Goal: Task Accomplishment & Management: Complete application form

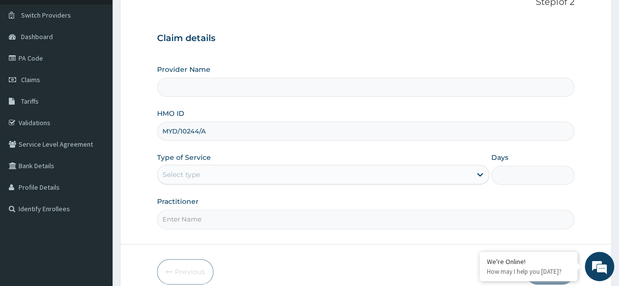
scroll to position [105, 0]
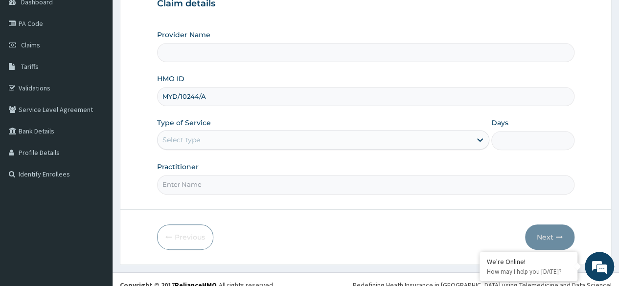
type input "MYD/10244/A"
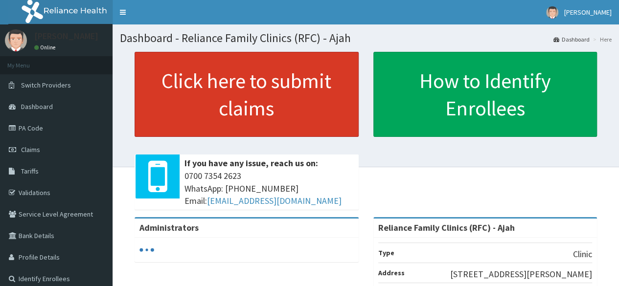
click at [299, 127] on link "Click here to submit claims" at bounding box center [247, 94] width 224 height 85
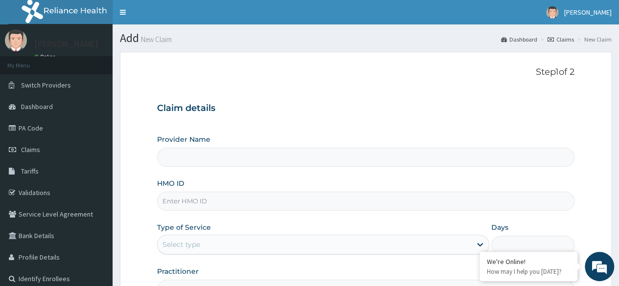
type input "Reliance Family Clinics (RFC) - Ajah"
click at [218, 198] on input "HMO ID" at bounding box center [365, 201] width 417 height 19
paste input "MYD/10244/A"
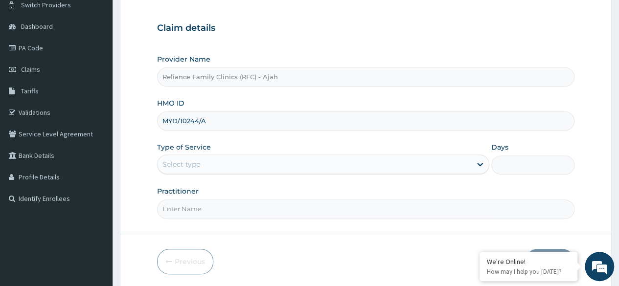
scroll to position [113, 0]
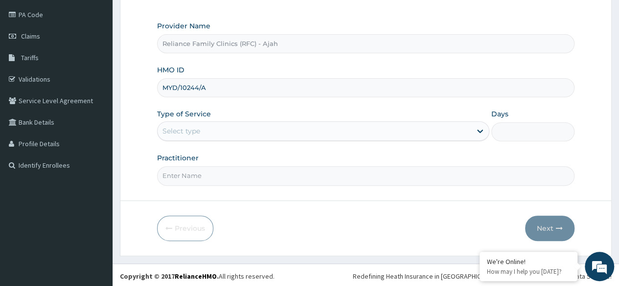
type input "MYD/10244/A"
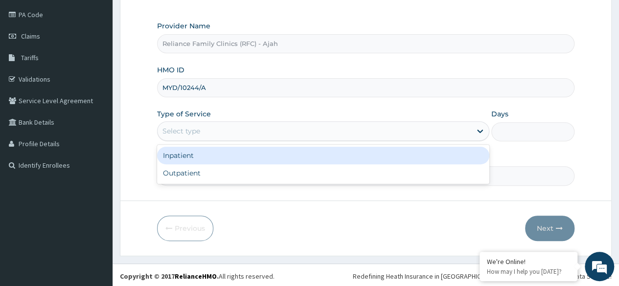
click at [238, 169] on div "Outpatient" at bounding box center [323, 173] width 332 height 18
type input "1"
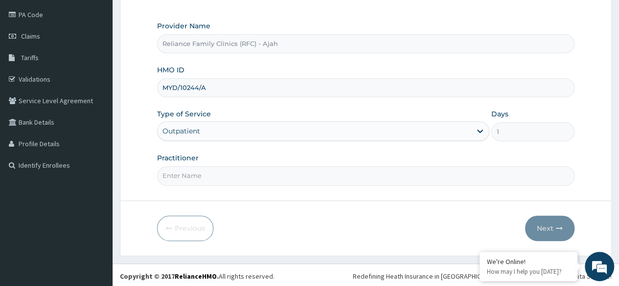
click at [249, 178] on input "Practitioner" at bounding box center [365, 175] width 417 height 19
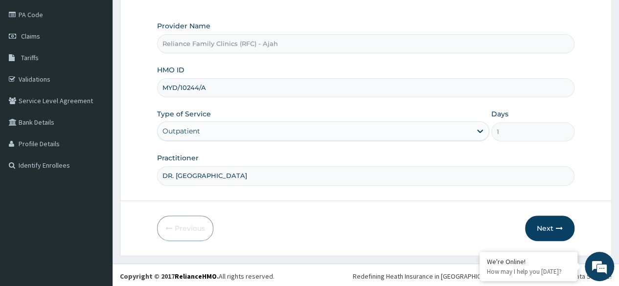
type input "DR. LOCUM"
click at [546, 226] on button "Next" at bounding box center [549, 228] width 49 height 25
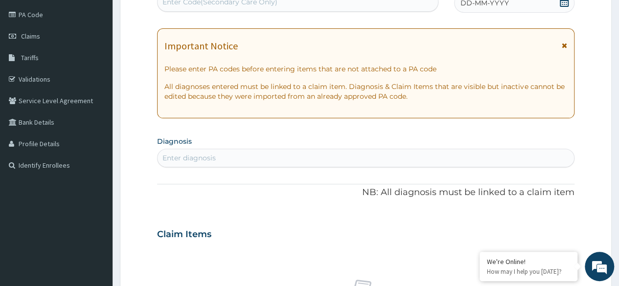
scroll to position [0, 0]
click at [477, 4] on span "DD-MM-YYYY" at bounding box center [484, 3] width 48 height 10
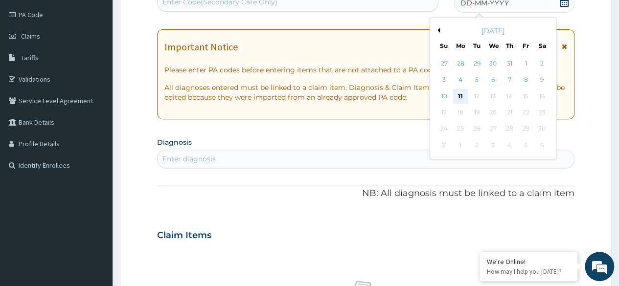
click at [462, 98] on div "11" at bounding box center [460, 96] width 15 height 15
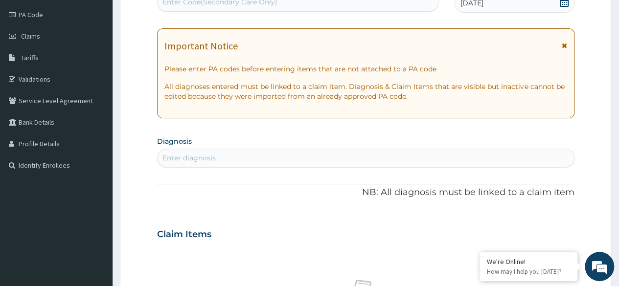
click at [266, 157] on div "Enter diagnosis" at bounding box center [366, 158] width 416 height 16
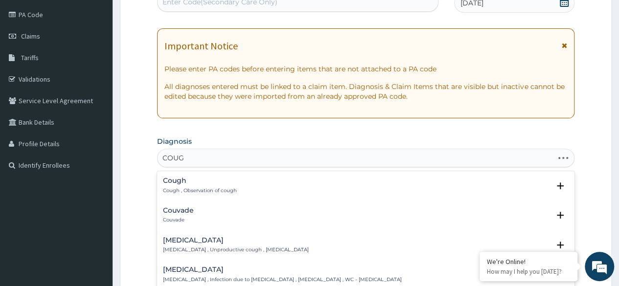
type input "COUGH"
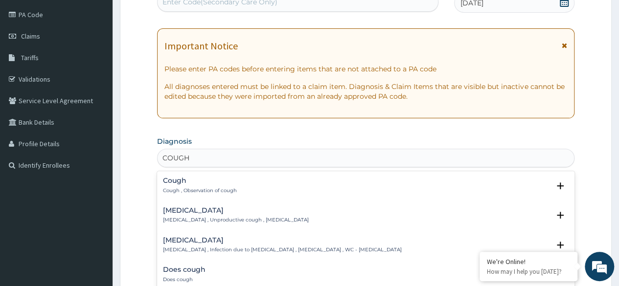
click at [209, 185] on div "Cough Cough , Observation of cough" at bounding box center [200, 185] width 74 height 17
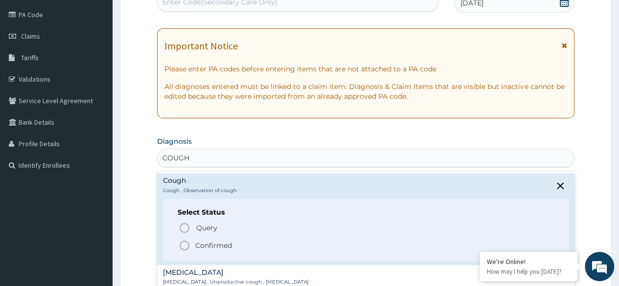
click at [183, 245] on icon "status option filled" at bounding box center [185, 246] width 12 height 12
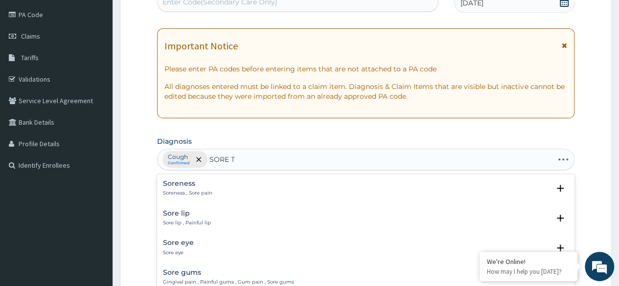
type input "SORE TH"
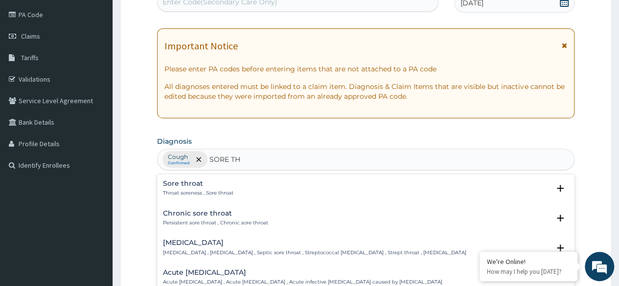
click at [199, 185] on h4 "Sore throat" at bounding box center [198, 183] width 70 height 7
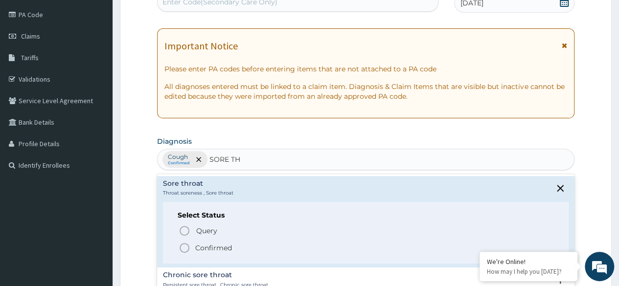
click at [182, 246] on icon "status option filled" at bounding box center [185, 248] width 12 height 12
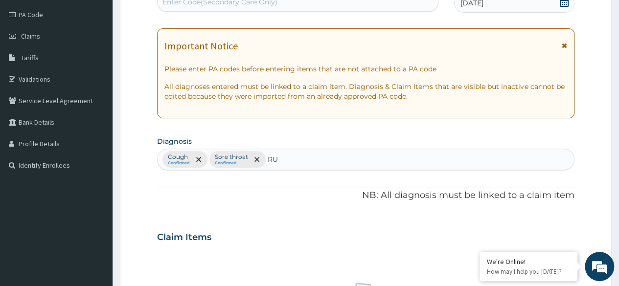
type input "R"
type input "RHINOH"
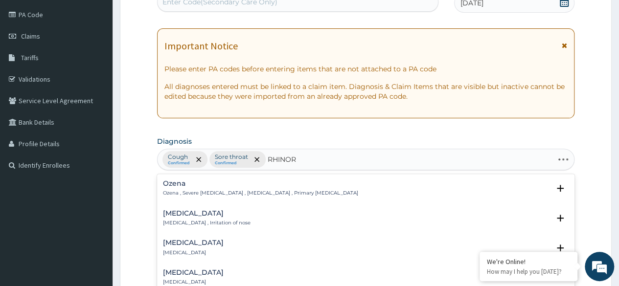
type input "RHINORR"
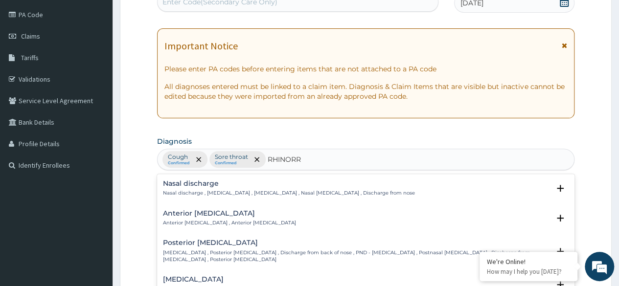
click at [207, 184] on h4 "Nasal discharge" at bounding box center [289, 183] width 252 height 7
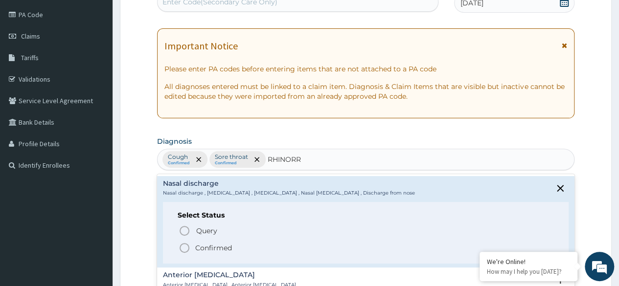
click at [185, 251] on circle "status option filled" at bounding box center [184, 248] width 9 height 9
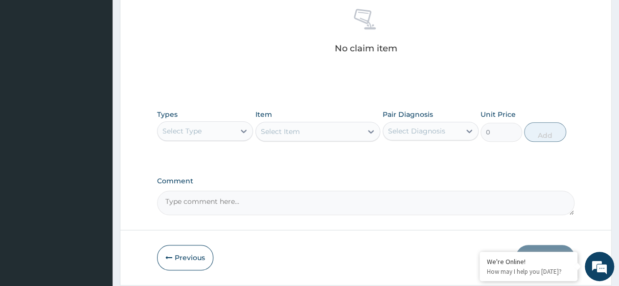
scroll to position [417, 0]
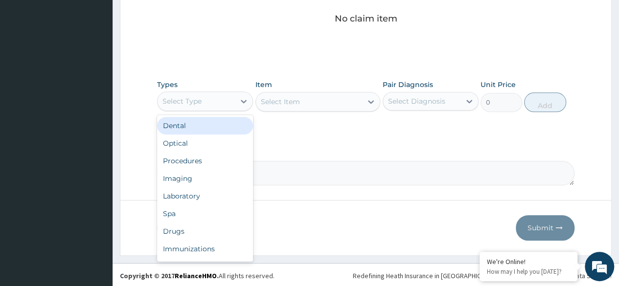
click at [220, 155] on div "Procedures" at bounding box center [205, 161] width 96 height 18
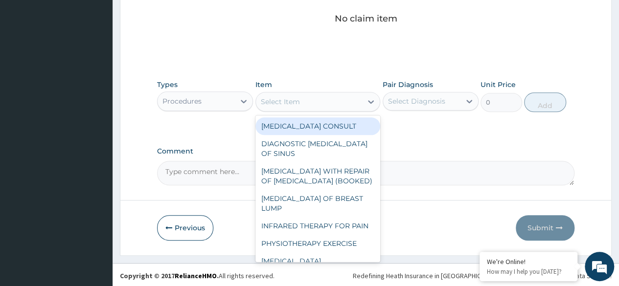
click at [300, 100] on div "Select Item" at bounding box center [309, 102] width 107 height 16
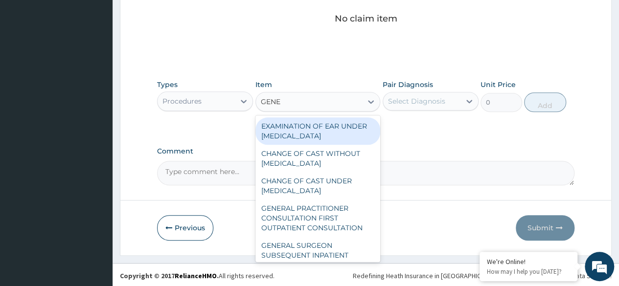
type input "GENER"
click at [315, 227] on div "GENERAL PRACTITIONER CONSULTATION FIRST OUTPATIENT CONSULTATION" at bounding box center [317, 218] width 125 height 37
type input "3370.125"
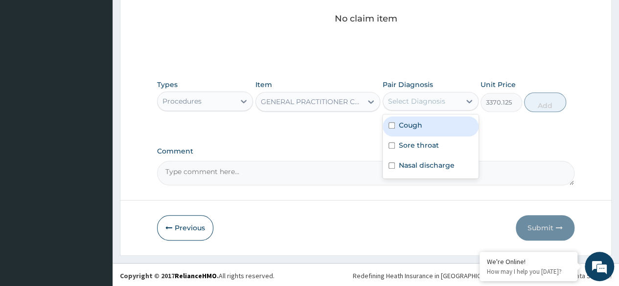
click at [428, 128] on div "Cough" at bounding box center [431, 126] width 96 height 20
checkbox input "true"
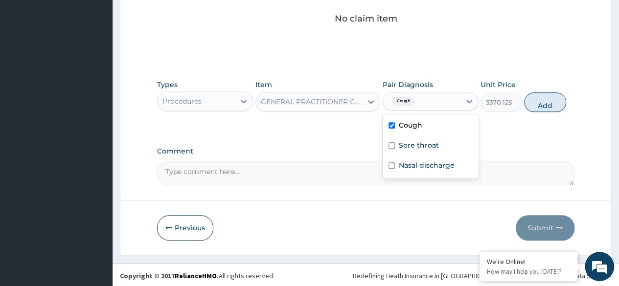
click at [434, 146] on label "Sore throat" at bounding box center [419, 145] width 40 height 10
checkbox input "true"
click at [431, 171] on div "Nasal discharge" at bounding box center [431, 167] width 96 height 20
checkbox input "true"
click at [543, 105] on button "Add" at bounding box center [545, 102] width 42 height 20
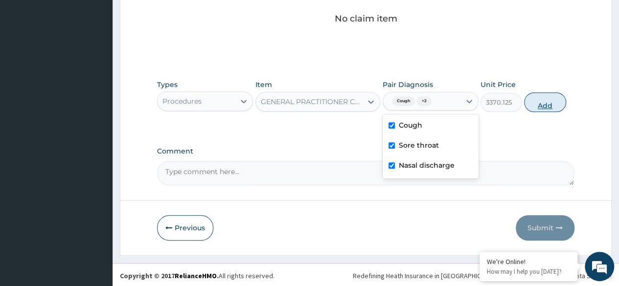
type input "0"
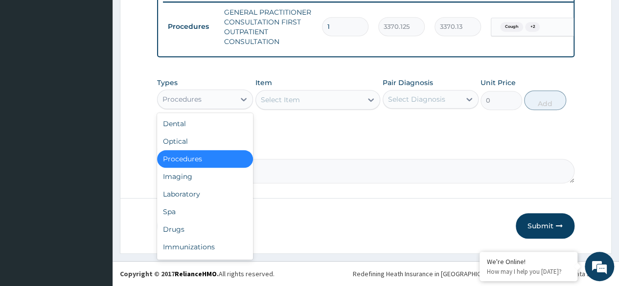
click at [206, 199] on div "Laboratory" at bounding box center [205, 194] width 96 height 18
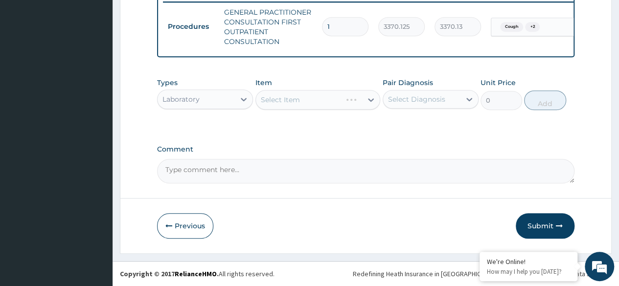
click at [344, 105] on div "Select Item" at bounding box center [317, 100] width 125 height 20
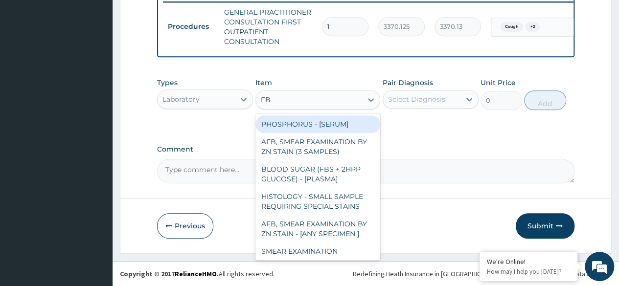
type input "FBC"
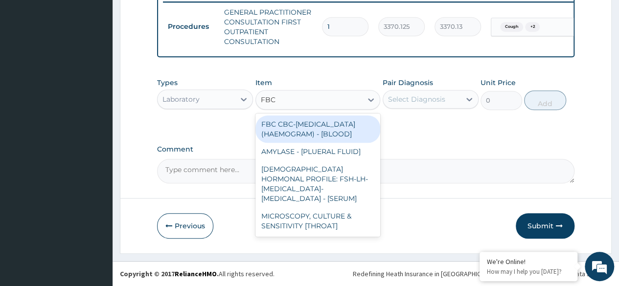
click at [324, 143] on div "FBC CBC-[MEDICAL_DATA] (HAEMOGRAM) - [BLOOD]" at bounding box center [317, 128] width 125 height 27
type input "4085"
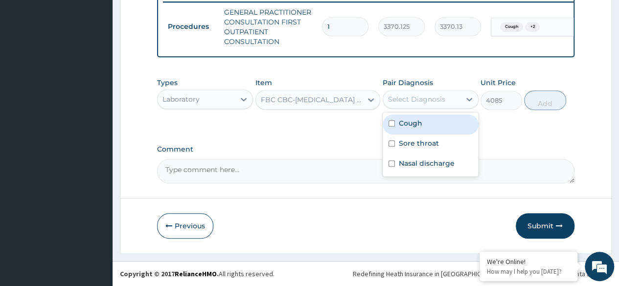
click at [442, 129] on div "Cough" at bounding box center [431, 124] width 96 height 20
checkbox input "true"
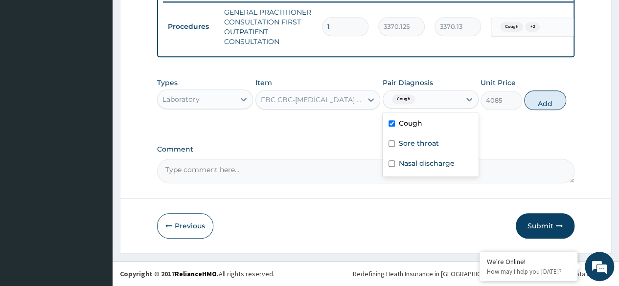
click at [439, 147] on div "Sore throat" at bounding box center [431, 145] width 96 height 20
checkbox input "true"
click at [450, 167] on label "Nasal discharge" at bounding box center [427, 163] width 56 height 10
checkbox input "true"
click at [547, 109] on button "Add" at bounding box center [545, 100] width 42 height 20
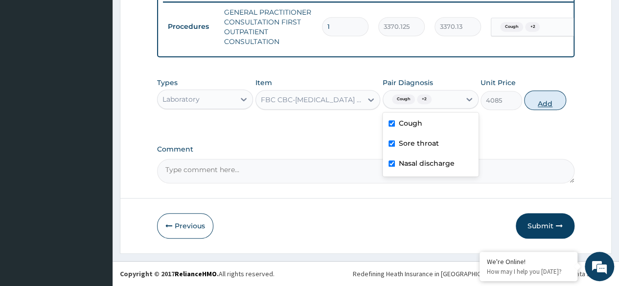
type input "0"
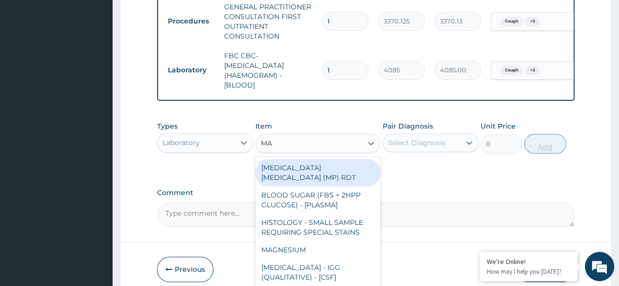
type input "MAL"
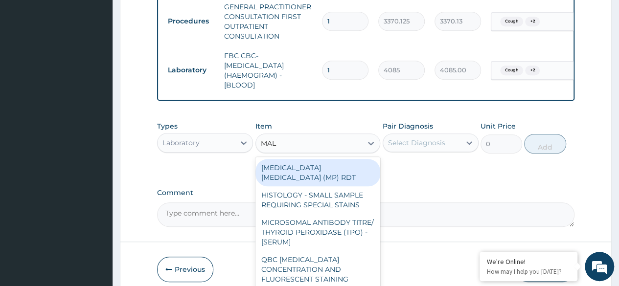
click at [357, 172] on div "[MEDICAL_DATA] [MEDICAL_DATA] (MP) RDT" at bounding box center [317, 172] width 125 height 27
type input "1531.875"
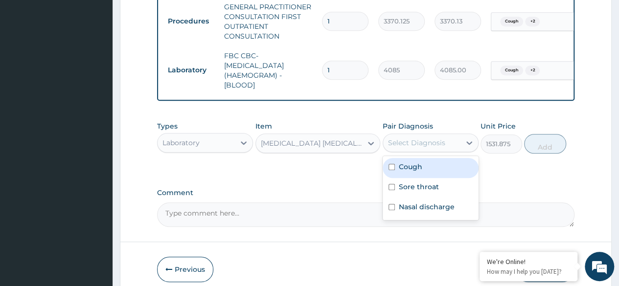
click at [435, 172] on div "Cough" at bounding box center [431, 168] width 96 height 20
checkbox input "true"
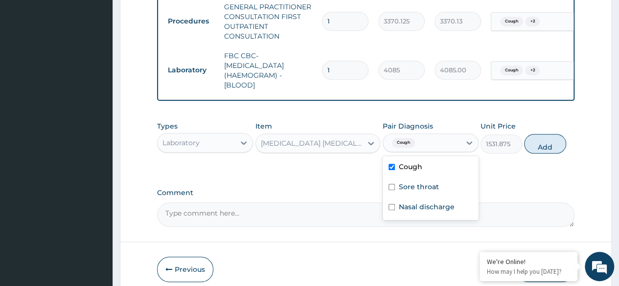
click at [434, 192] on label "Sore throat" at bounding box center [419, 187] width 40 height 10
checkbox input "true"
click at [443, 218] on div "Nasal discharge" at bounding box center [431, 208] width 96 height 20
checkbox input "true"
click at [542, 152] on button "Add" at bounding box center [545, 144] width 42 height 20
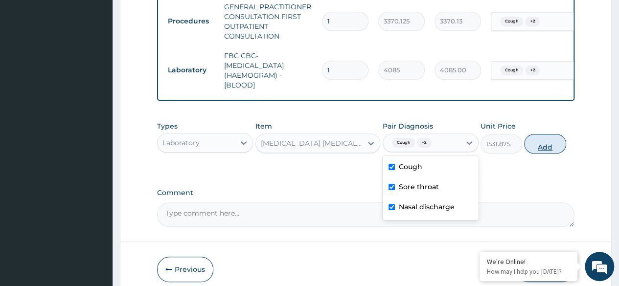
type input "0"
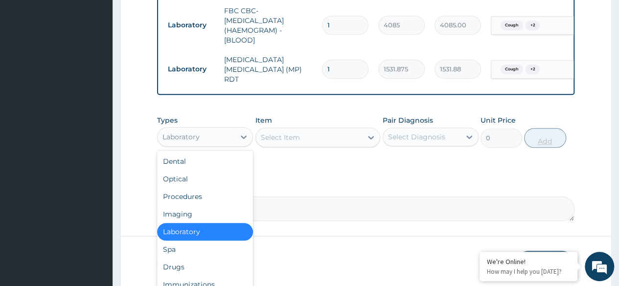
scroll to position [476, 0]
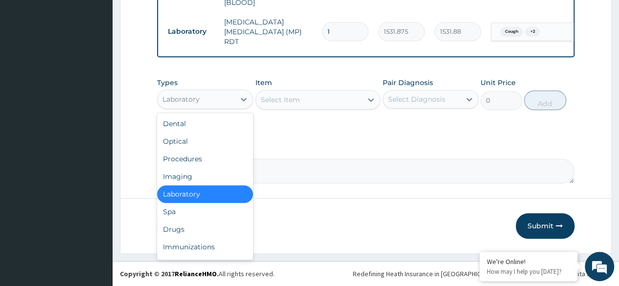
click at [196, 228] on div "Drugs" at bounding box center [205, 230] width 96 height 18
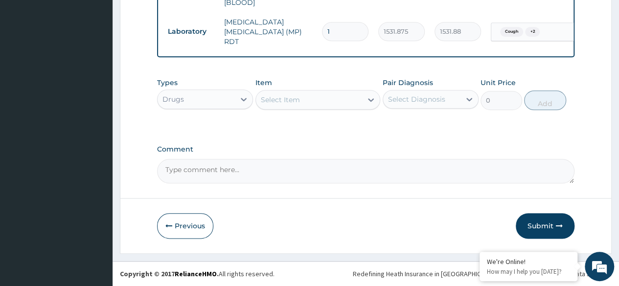
click at [322, 101] on div "Select Item" at bounding box center [309, 100] width 107 height 16
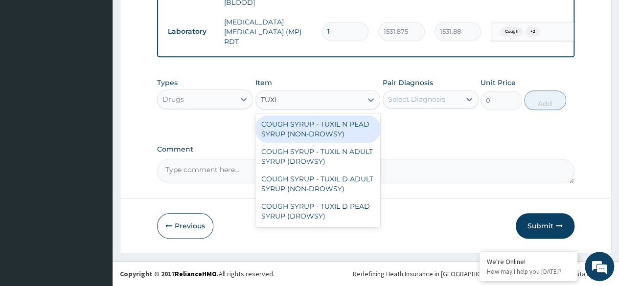
type input "TUXIL"
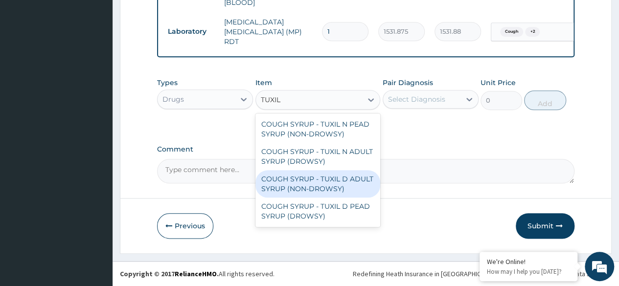
click at [339, 184] on div "COUGH SYRUP - TUXIL D ADULT SYRUP (NON-DROWSY)" at bounding box center [317, 183] width 125 height 27
type input "2000"
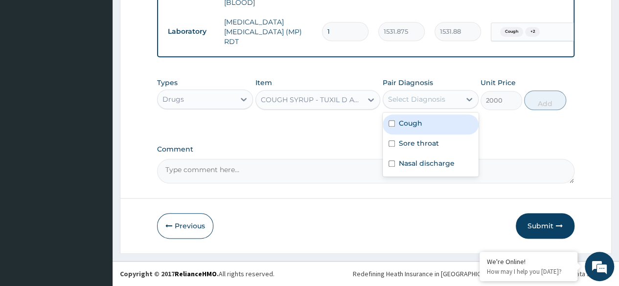
click at [427, 104] on div "Select Diagnosis" at bounding box center [416, 99] width 57 height 10
click at [421, 128] on label "Cough" at bounding box center [410, 123] width 23 height 10
checkbox input "true"
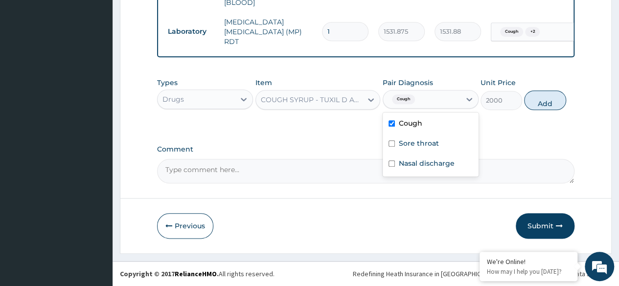
click at [419, 146] on label "Sore throat" at bounding box center [419, 143] width 40 height 10
checkbox input "true"
click at [427, 167] on label "Nasal discharge" at bounding box center [427, 163] width 56 height 10
checkbox input "true"
click at [533, 99] on button "Add" at bounding box center [545, 100] width 42 height 20
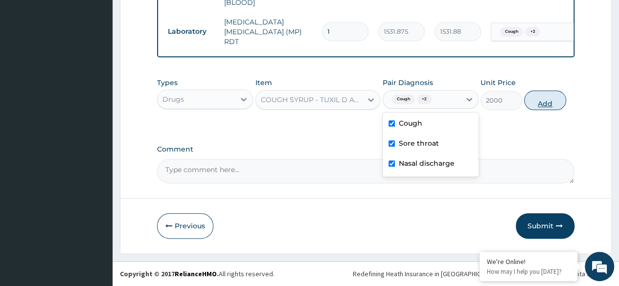
type input "0"
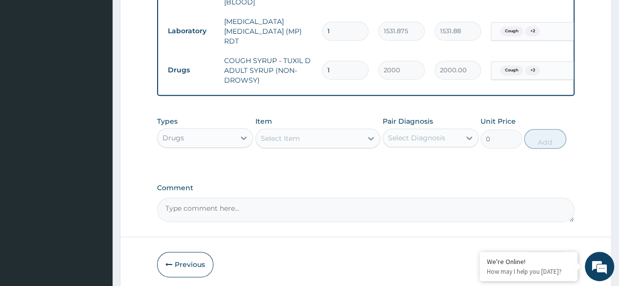
click at [324, 144] on div "Select Item" at bounding box center [309, 139] width 107 height 16
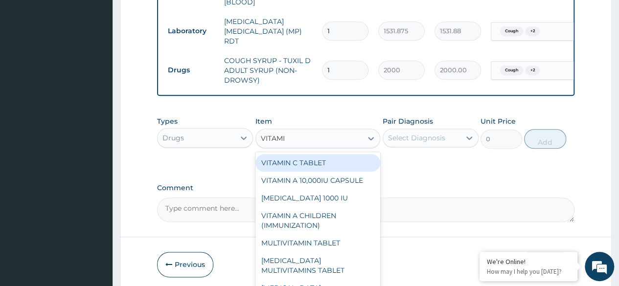
type input "VITAMIN"
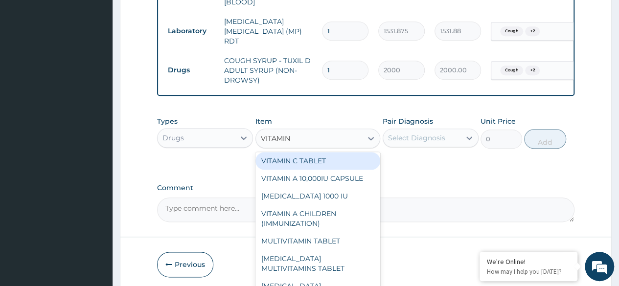
scroll to position [0, 0]
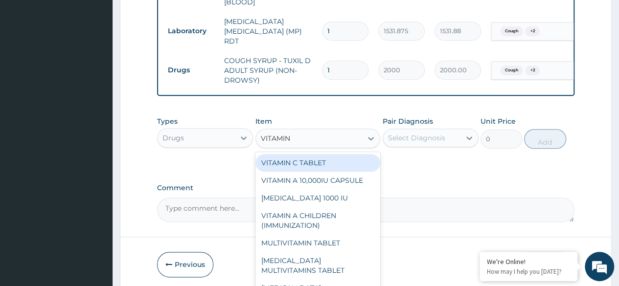
click at [344, 164] on div "VITAMIN C TABLET" at bounding box center [317, 163] width 125 height 18
type input "20"
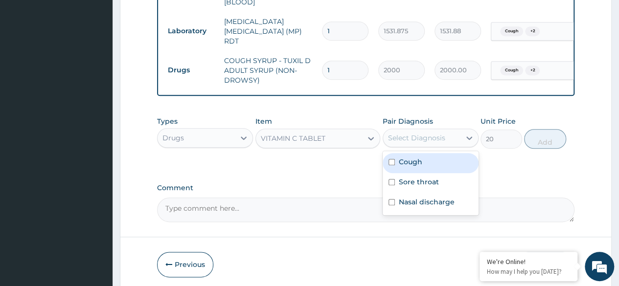
click at [420, 167] on label "Cough" at bounding box center [410, 162] width 23 height 10
checkbox input "true"
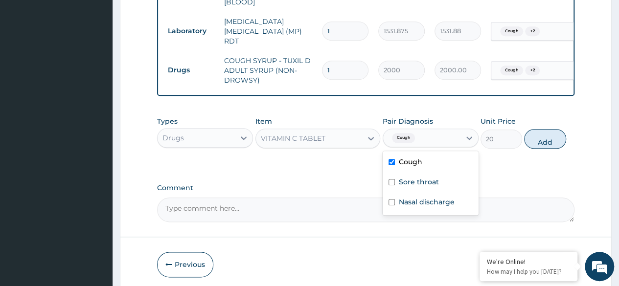
click at [430, 188] on div "Sore throat" at bounding box center [431, 183] width 96 height 20
checkbox input "true"
click at [462, 207] on div "Nasal discharge" at bounding box center [431, 203] width 96 height 20
checkbox input "true"
click at [551, 136] on button "Add" at bounding box center [545, 139] width 42 height 20
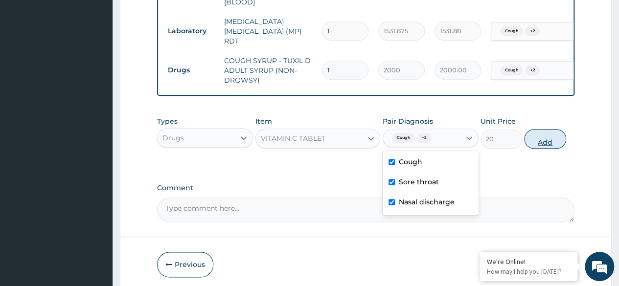
type input "0"
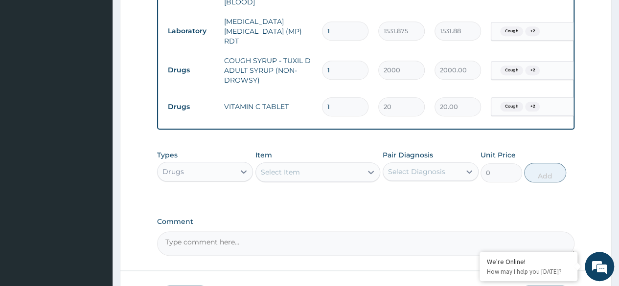
type input "0.00"
type input "3"
type input "60.00"
type input "30"
type input "600.00"
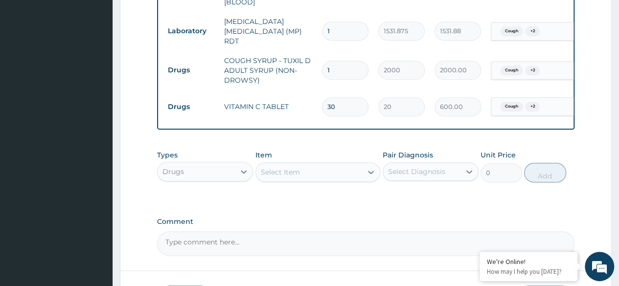
type input "30"
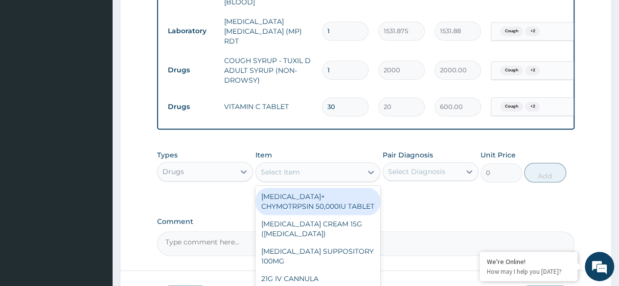
click at [315, 174] on div "Select Item" at bounding box center [309, 172] width 107 height 16
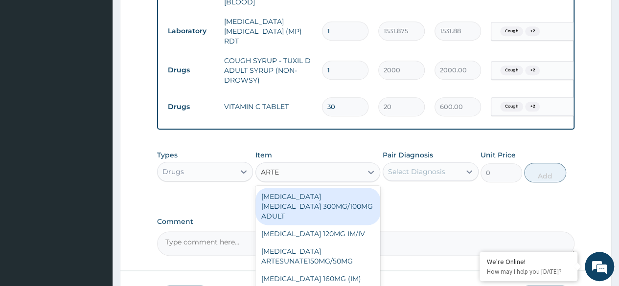
type input "ARTEM"
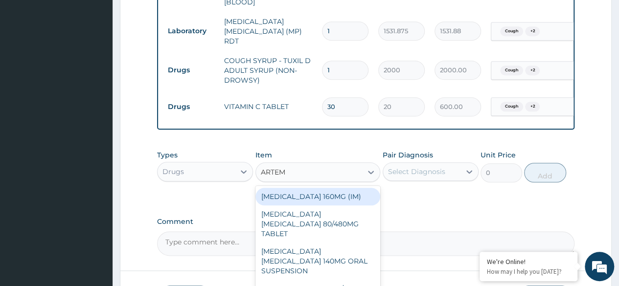
click at [333, 231] on div "[MEDICAL_DATA] [MEDICAL_DATA] 80/480MG TABLET" at bounding box center [317, 223] width 125 height 37
type input "450"
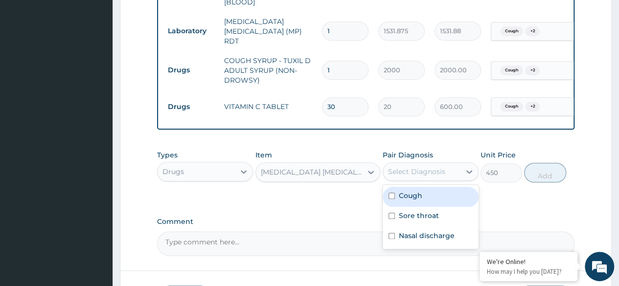
click at [418, 197] on label "Cough" at bounding box center [410, 196] width 23 height 10
checkbox input "true"
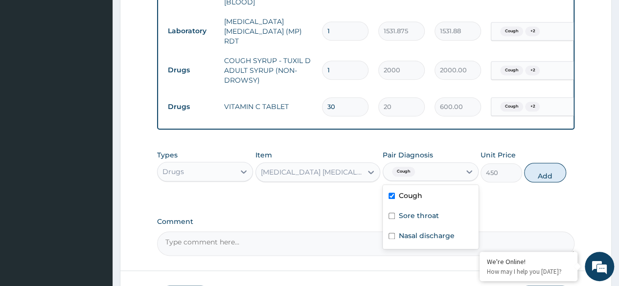
click at [421, 222] on div "Sore throat" at bounding box center [431, 217] width 96 height 20
checkbox input "true"
click at [445, 245] on div "Nasal discharge" at bounding box center [431, 237] width 96 height 20
checkbox input "true"
click at [540, 178] on button "Add" at bounding box center [545, 173] width 42 height 20
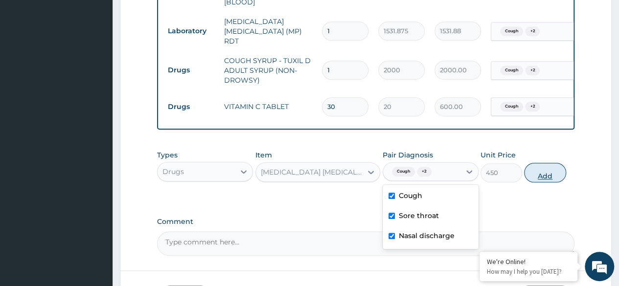
type input "0"
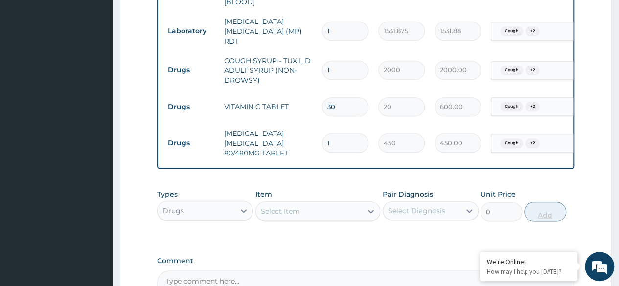
type input "0.00"
type input "6"
type input "2700.00"
type input "6"
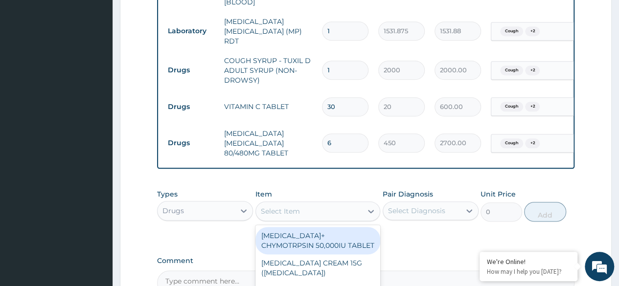
click at [333, 215] on div "Select Item" at bounding box center [309, 211] width 107 height 16
type input "PARACE"
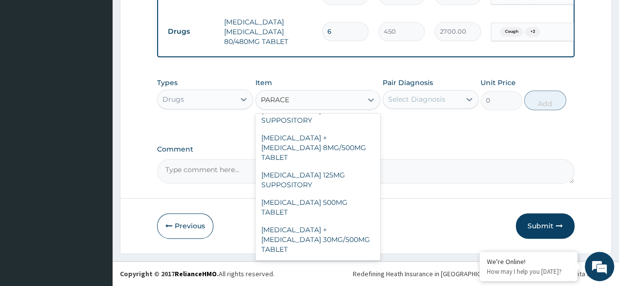
scroll to position [111, 0]
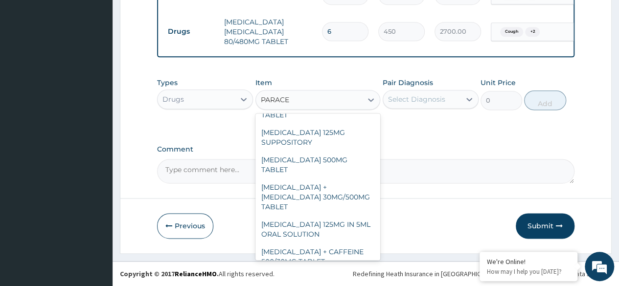
click at [334, 153] on div "[MEDICAL_DATA] 500MG TABLET" at bounding box center [317, 164] width 125 height 27
type input "30"
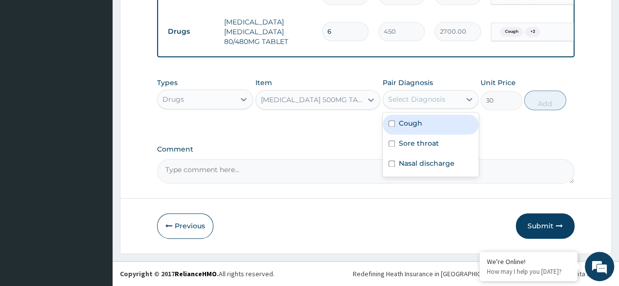
click at [429, 127] on div "Cough" at bounding box center [431, 124] width 96 height 20
checkbox input "true"
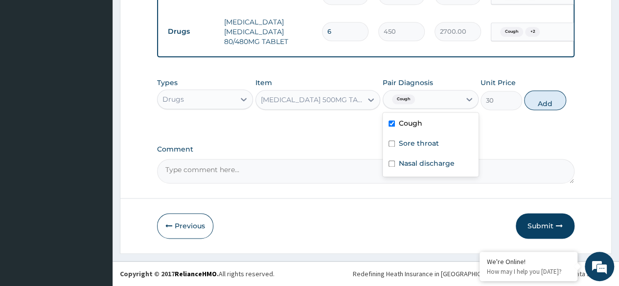
click at [431, 147] on label "Sore throat" at bounding box center [419, 143] width 40 height 10
checkbox input "true"
click at [434, 170] on div "Nasal discharge" at bounding box center [431, 165] width 96 height 20
checkbox input "true"
click at [546, 105] on button "Add" at bounding box center [545, 100] width 42 height 20
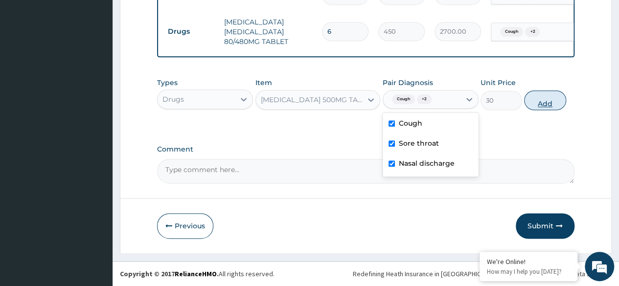
type input "0"
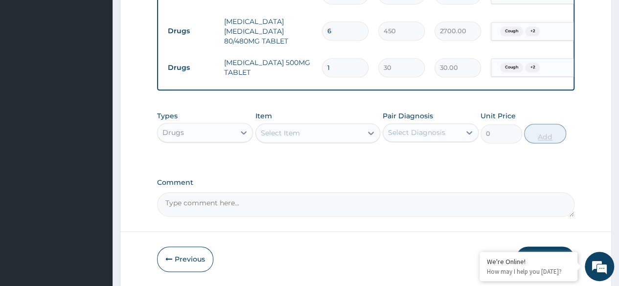
type input "0.00"
type input "3"
type input "90.00"
type input "30"
type input "900.00"
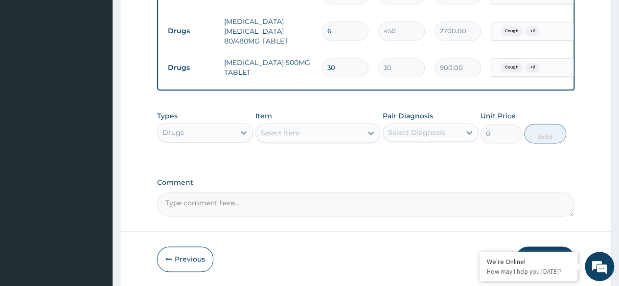
type input "30"
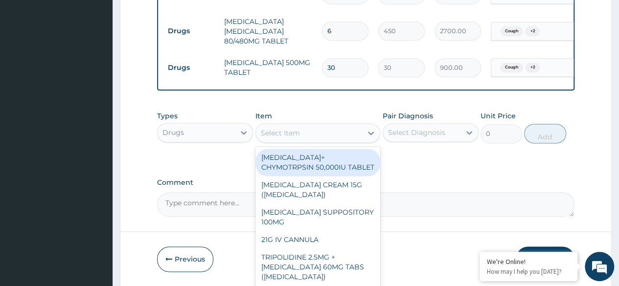
click at [330, 139] on div "Select Item" at bounding box center [309, 133] width 107 height 16
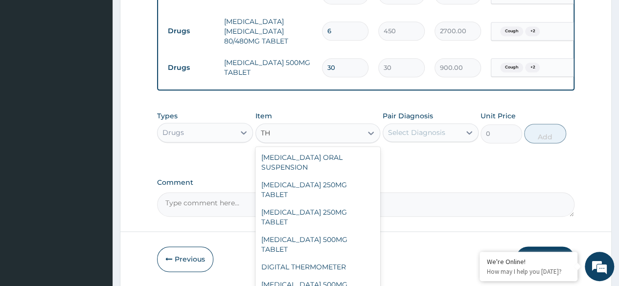
type input "T"
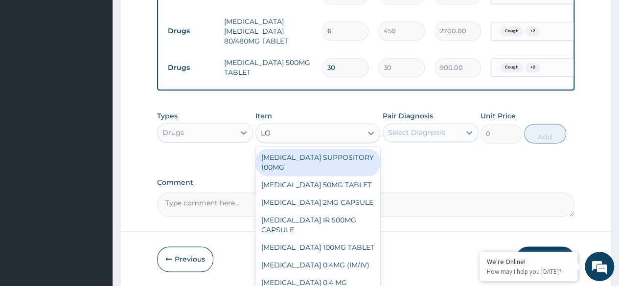
type input "LOZ"
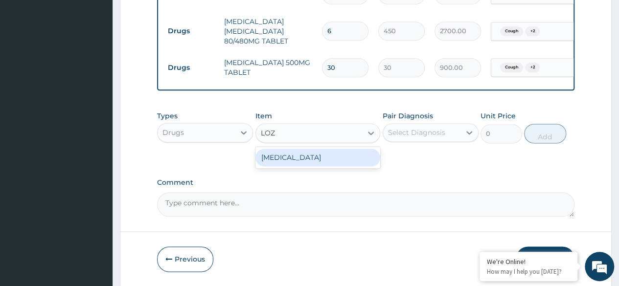
click at [358, 158] on div "[MEDICAL_DATA]" at bounding box center [317, 158] width 125 height 18
type input "96"
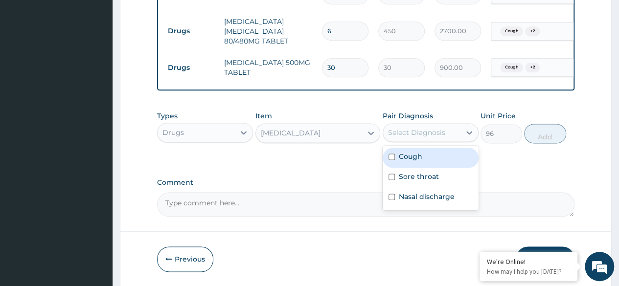
click at [430, 158] on div "Cough" at bounding box center [431, 158] width 96 height 20
checkbox input "true"
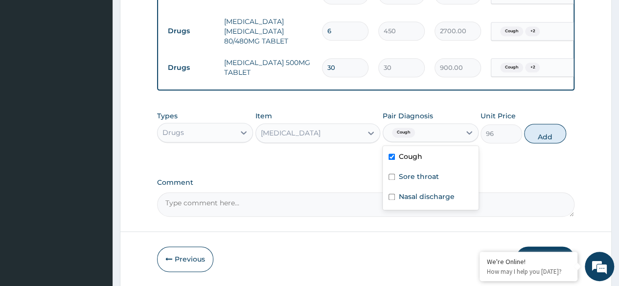
click at [442, 183] on div "Sore throat" at bounding box center [431, 178] width 96 height 20
checkbox input "true"
click at [442, 200] on label "Nasal discharge" at bounding box center [427, 197] width 56 height 10
checkbox input "true"
click at [555, 136] on button "Add" at bounding box center [545, 134] width 42 height 20
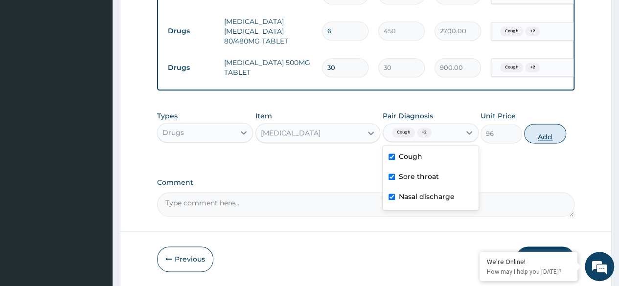
type input "0"
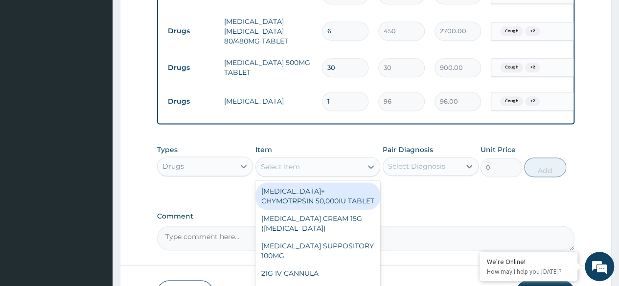
click at [294, 161] on div "Select Item" at bounding box center [309, 167] width 107 height 16
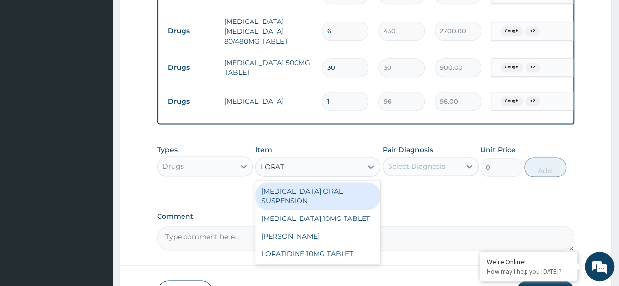
type input "LORATI"
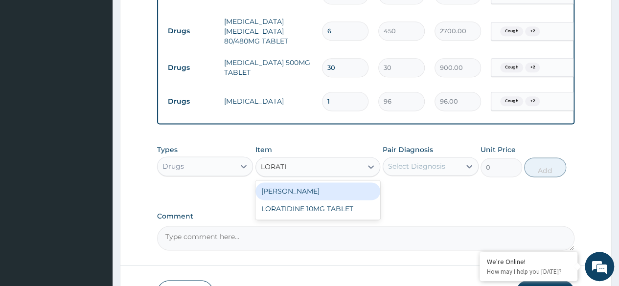
click at [351, 212] on div "LORATIDINE 10MG TABLET" at bounding box center [317, 209] width 125 height 18
type input "96"
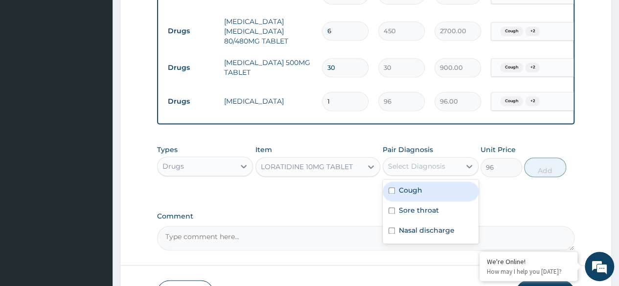
click at [437, 194] on div "Cough" at bounding box center [431, 191] width 96 height 20
checkbox input "true"
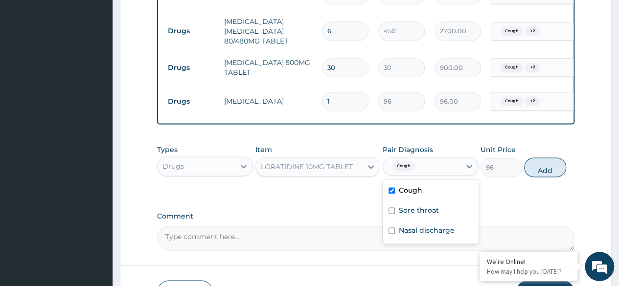
click at [434, 215] on label "Sore throat" at bounding box center [419, 210] width 40 height 10
checkbox input "true"
click at [445, 237] on div "Nasal discharge" at bounding box center [431, 232] width 96 height 20
checkbox input "true"
click at [545, 171] on button "Add" at bounding box center [545, 168] width 42 height 20
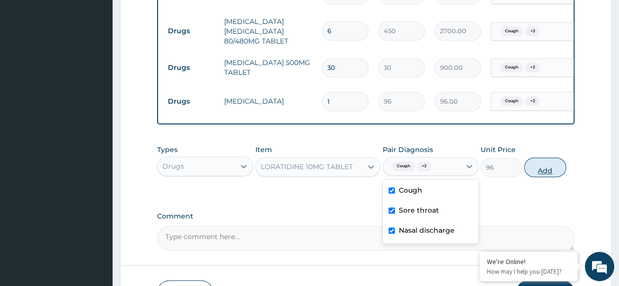
type input "0"
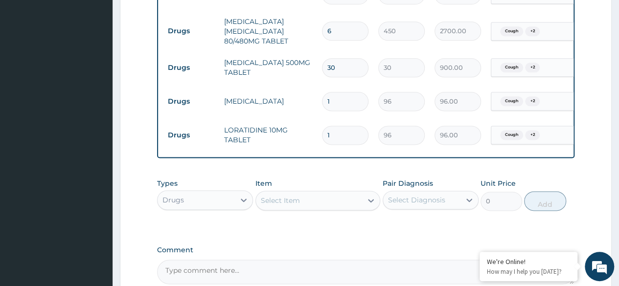
type input "0.00"
type input "5"
type input "480.00"
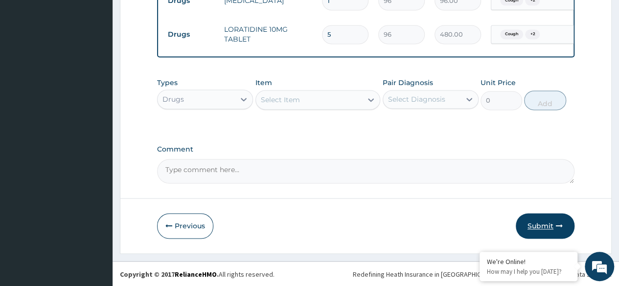
click at [553, 225] on button "Submit" at bounding box center [545, 225] width 59 height 25
